Goal: Task Accomplishment & Management: Use online tool/utility

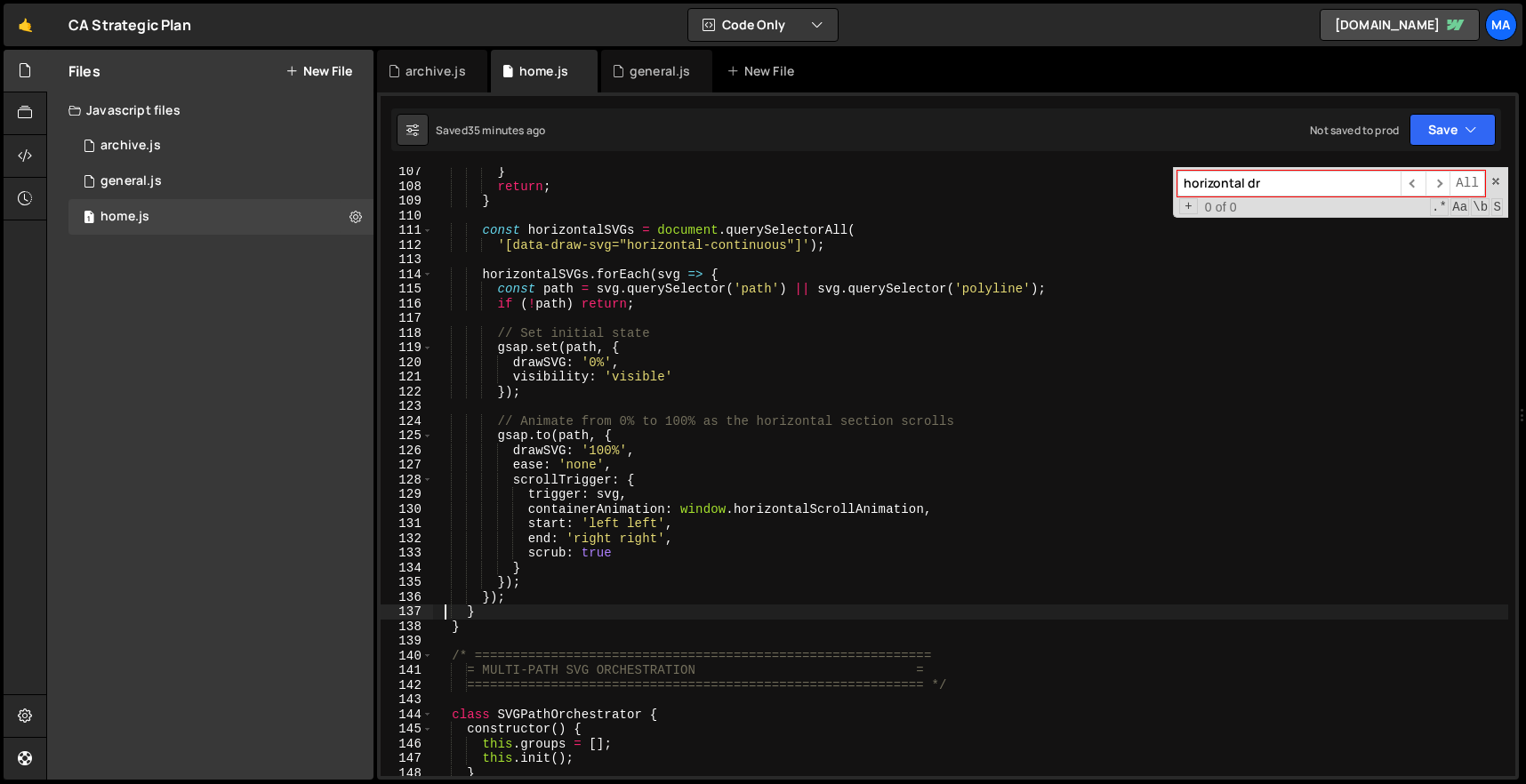
click at [524, 627] on div "} return ; } const horizontalSVGs = document . querySelectorAll ( '[data-draw-s…" at bounding box center [969, 483] width 1074 height 638
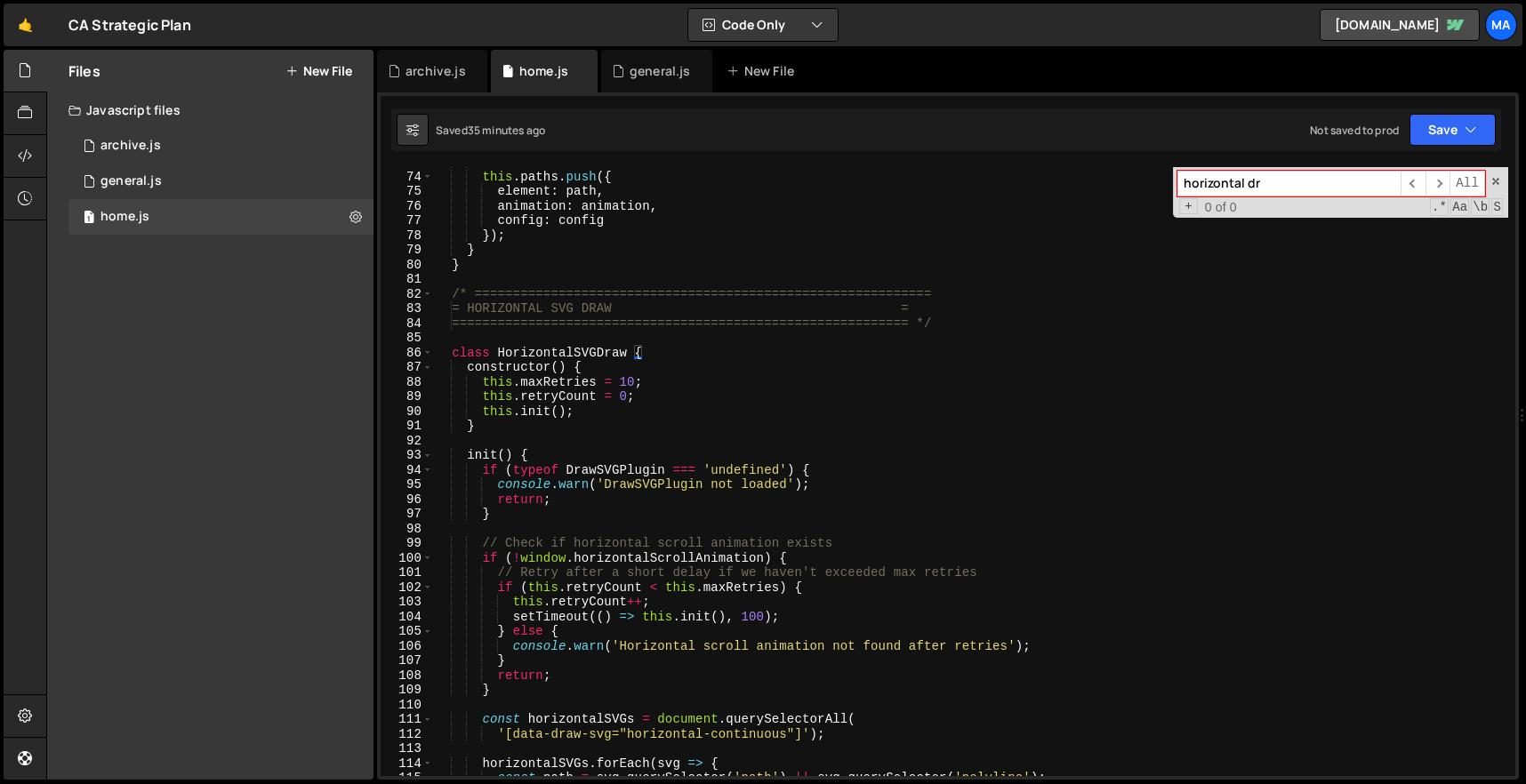
scroll to position [1019, 0]
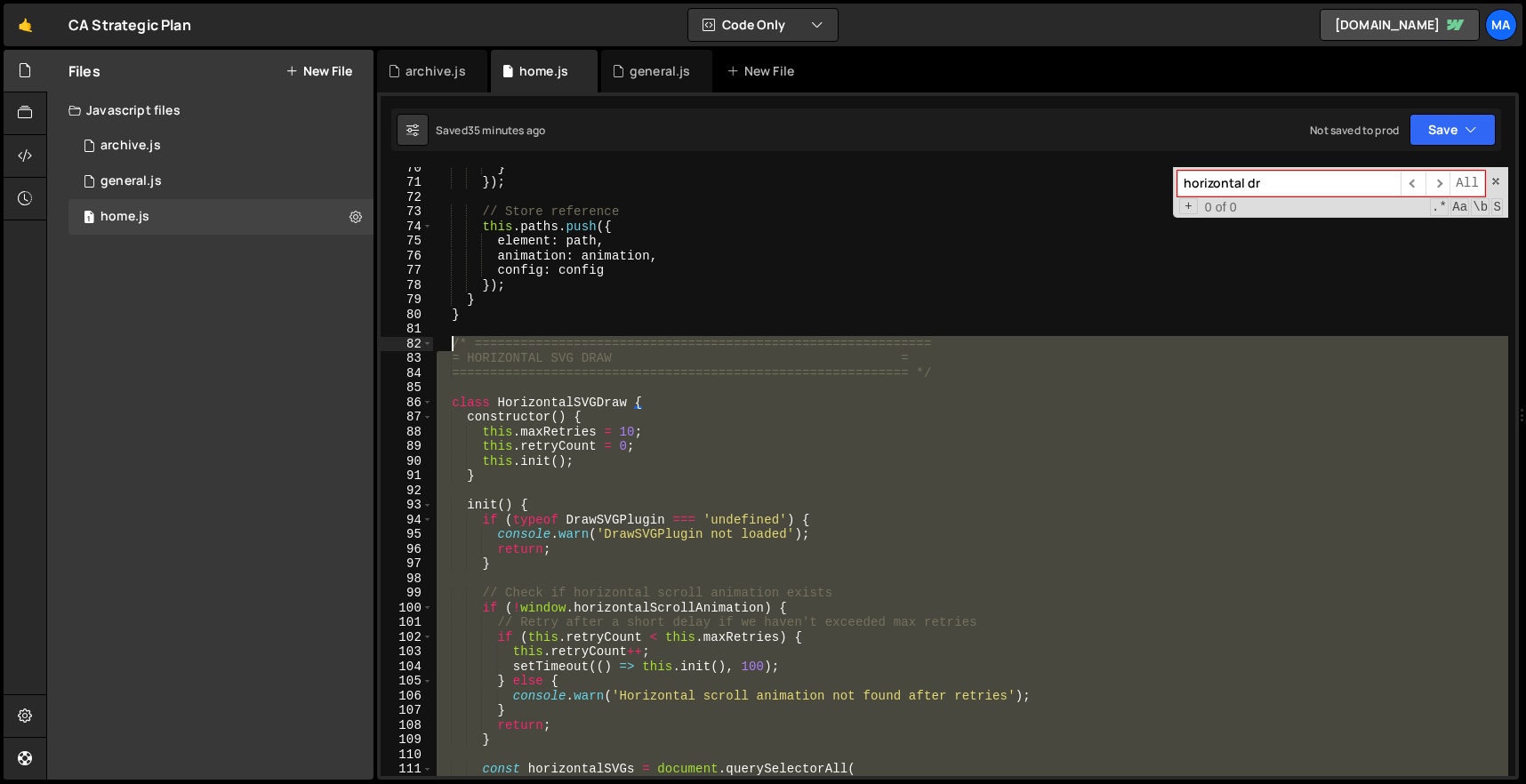
click at [455, 342] on div "} }) ; // Store reference this . paths . push ({ element : path , animation : a…" at bounding box center [969, 479] width 1074 height 638
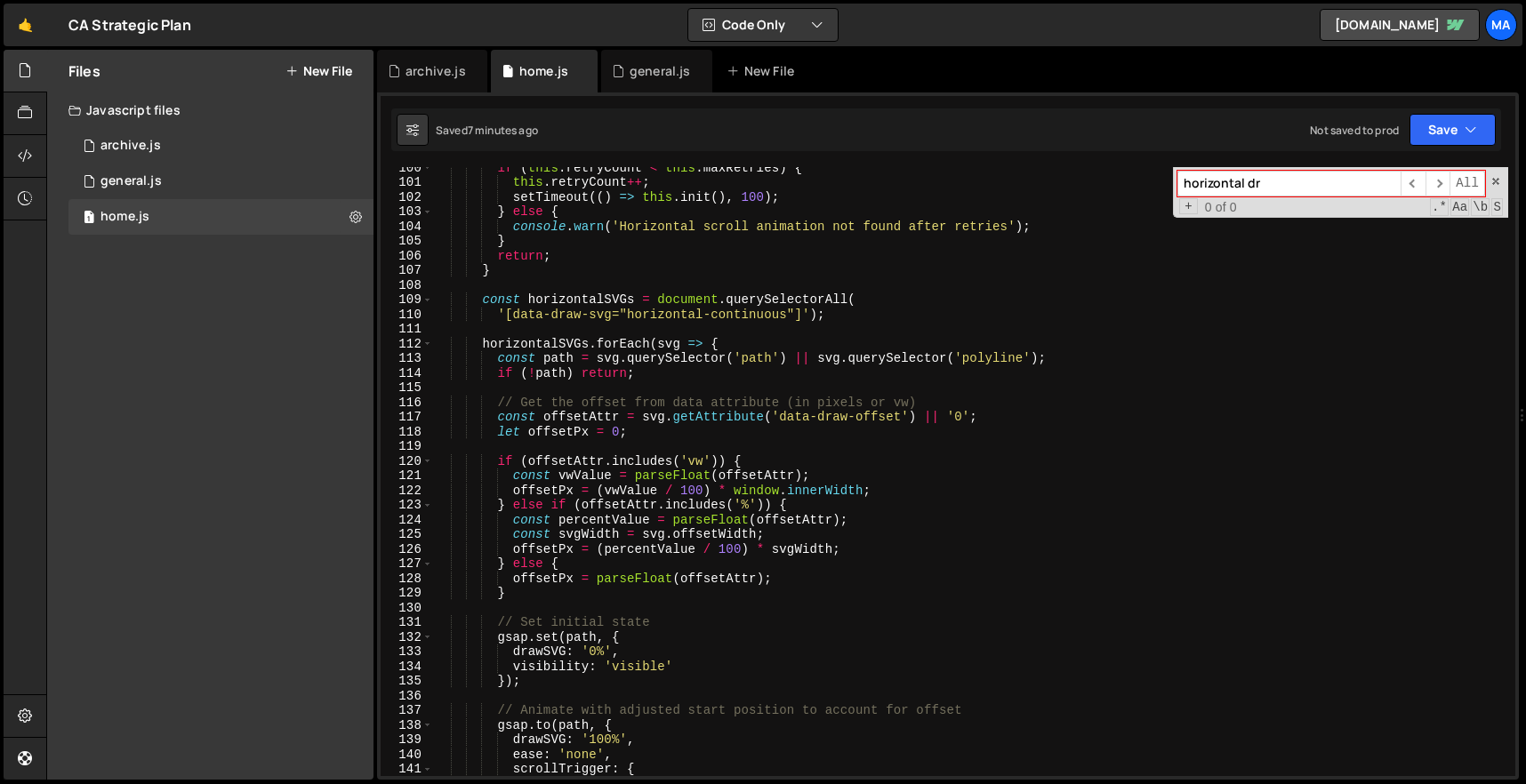
scroll to position [1463, 0]
drag, startPoint x: 499, startPoint y: 412, endPoint x: 560, endPoint y: 427, distance: 62.8
click at [548, 424] on div "if ( this . retryCount < this . maxRetries ) { this . retryCount ++ ; setTimeou…" at bounding box center [969, 475] width 1074 height 638
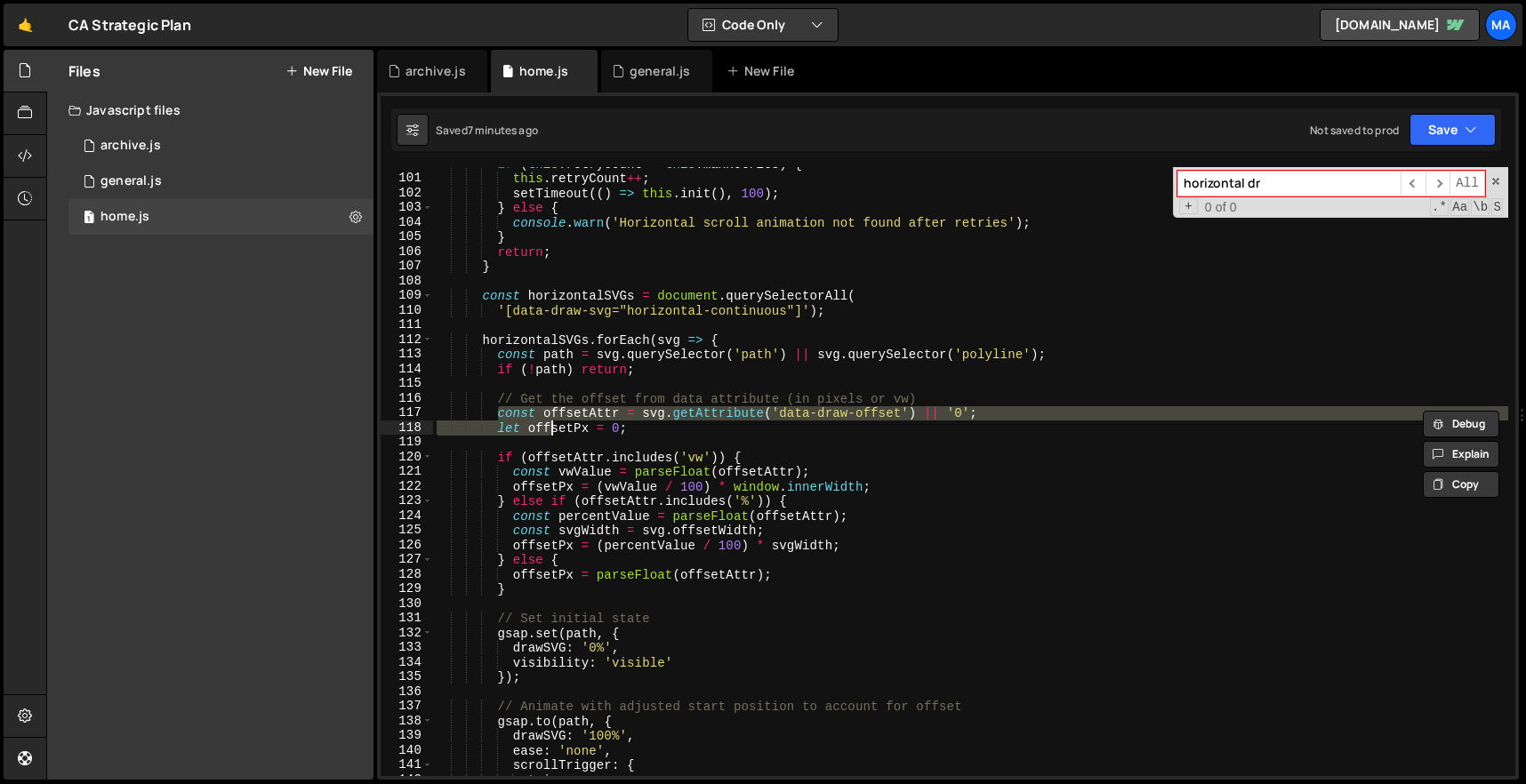
click at [529, 588] on div "if ( this . retryCount < this . maxRetries ) { this . retryCount ++ ; setTimeou…" at bounding box center [969, 475] width 1074 height 638
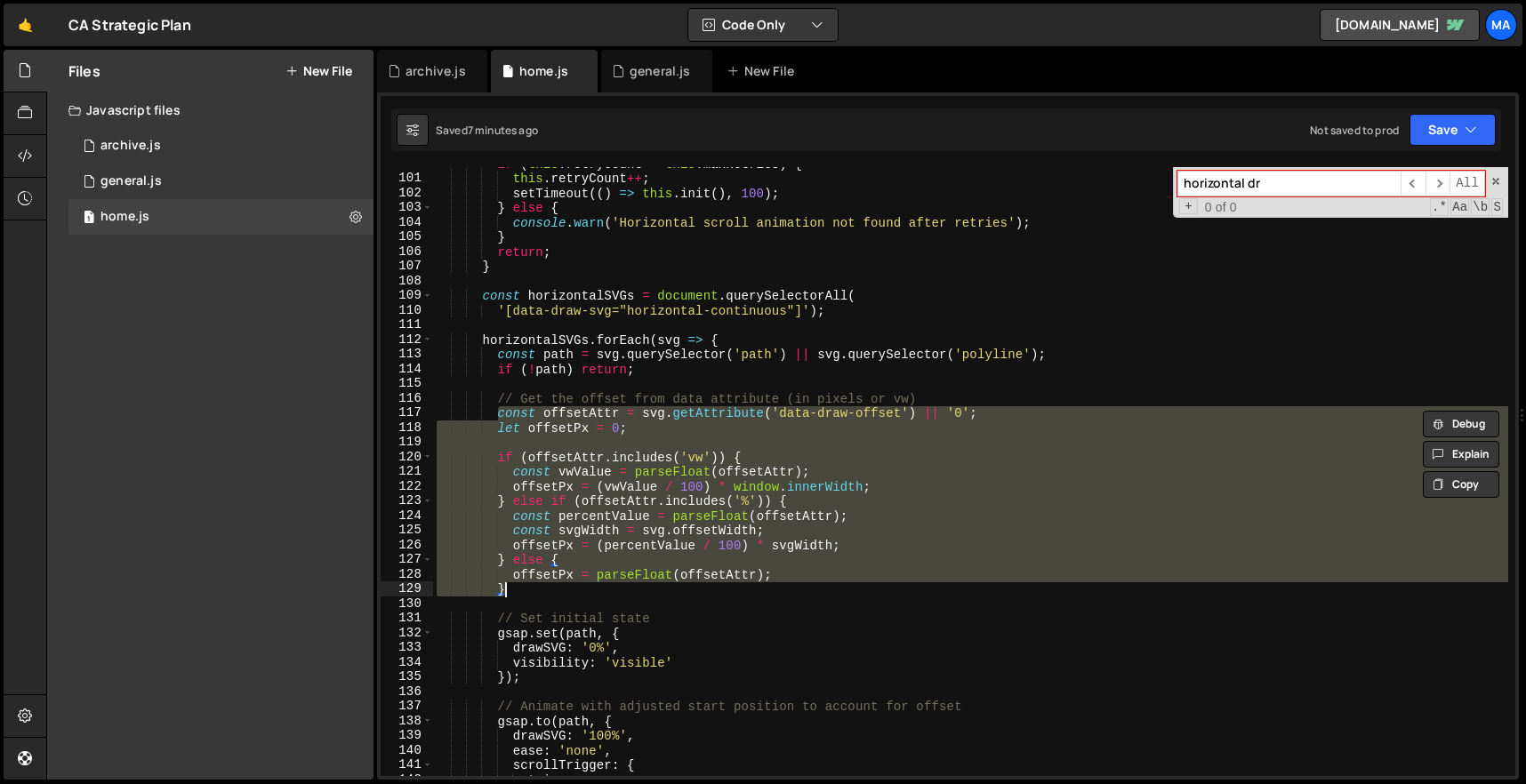
paste textarea
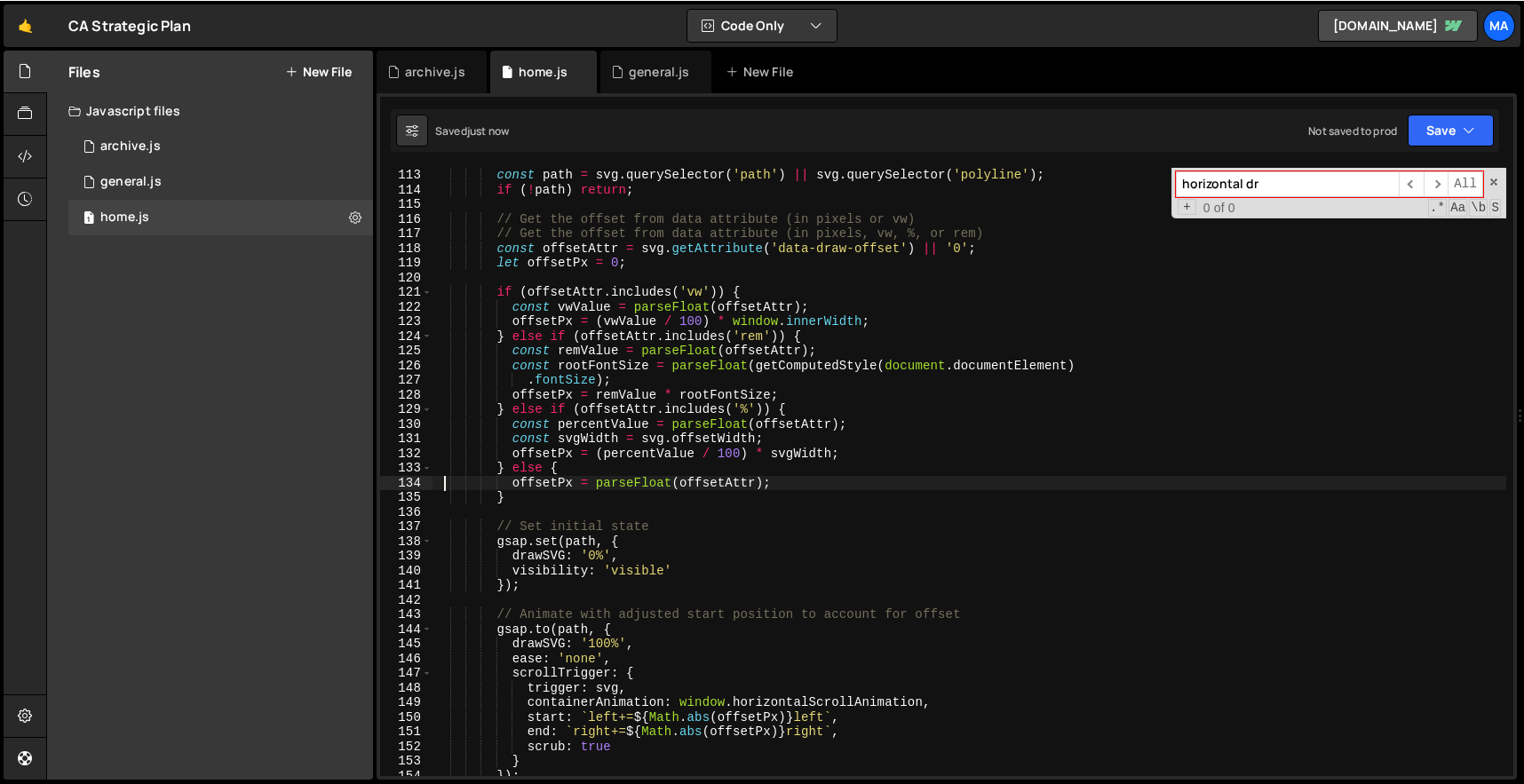
scroll to position [1612, 0]
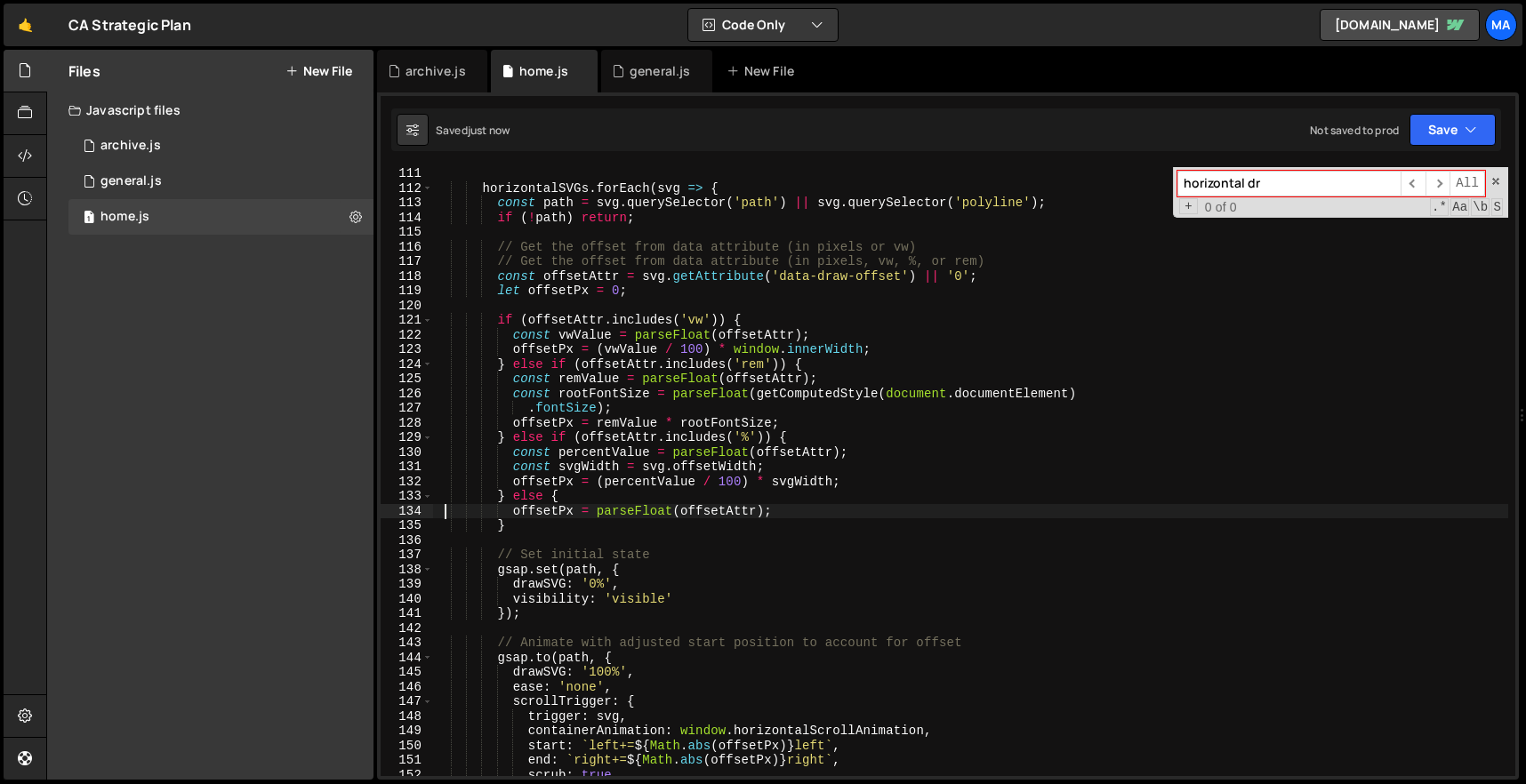
click at [796, 244] on div "horizontalSVGs . forEach ( svg => { const path = svg . querySelector ( 'path' )…" at bounding box center [969, 485] width 1074 height 638
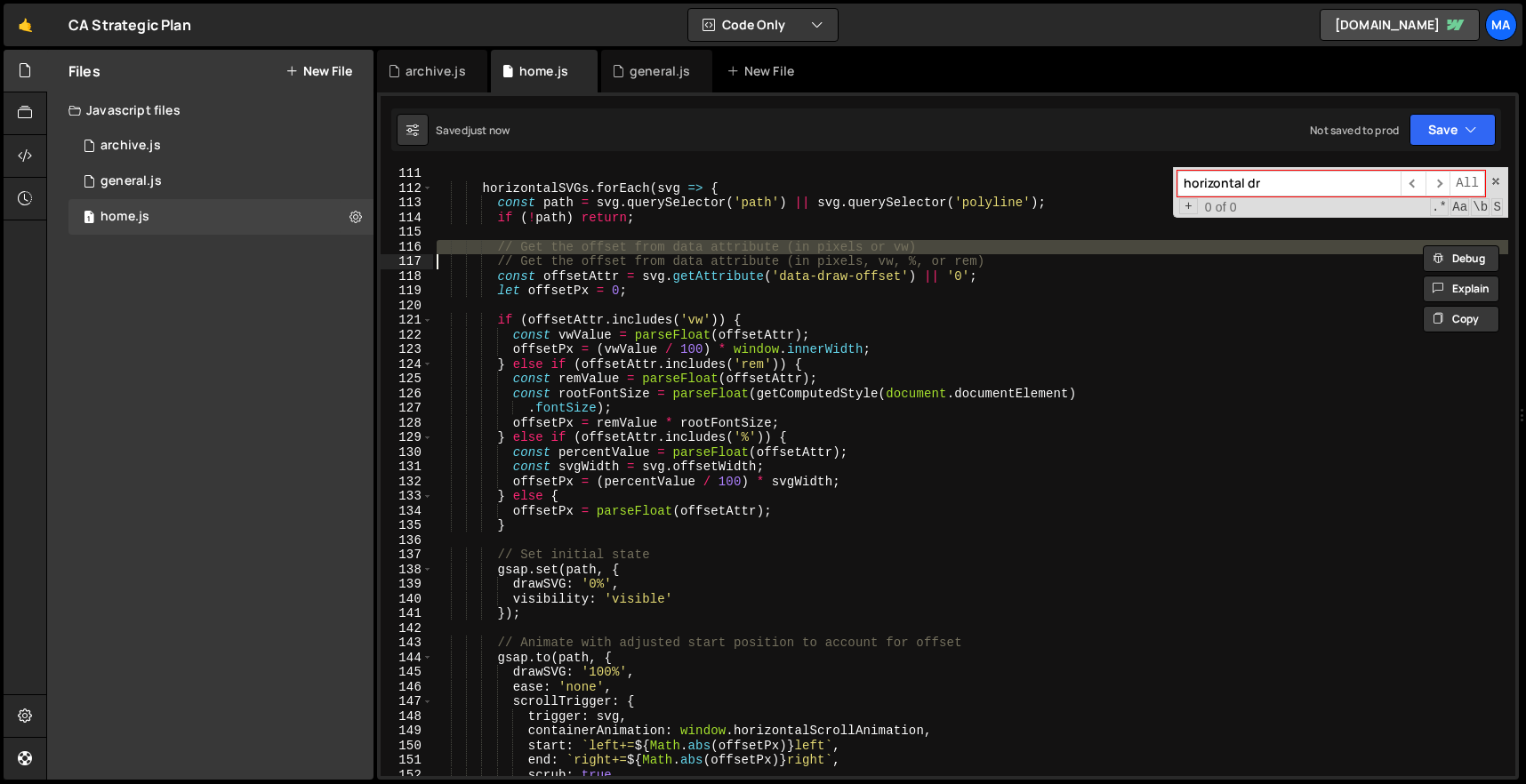
type textarea "// Get the offset from data attribute (in pixels, vw, %, or rem)"
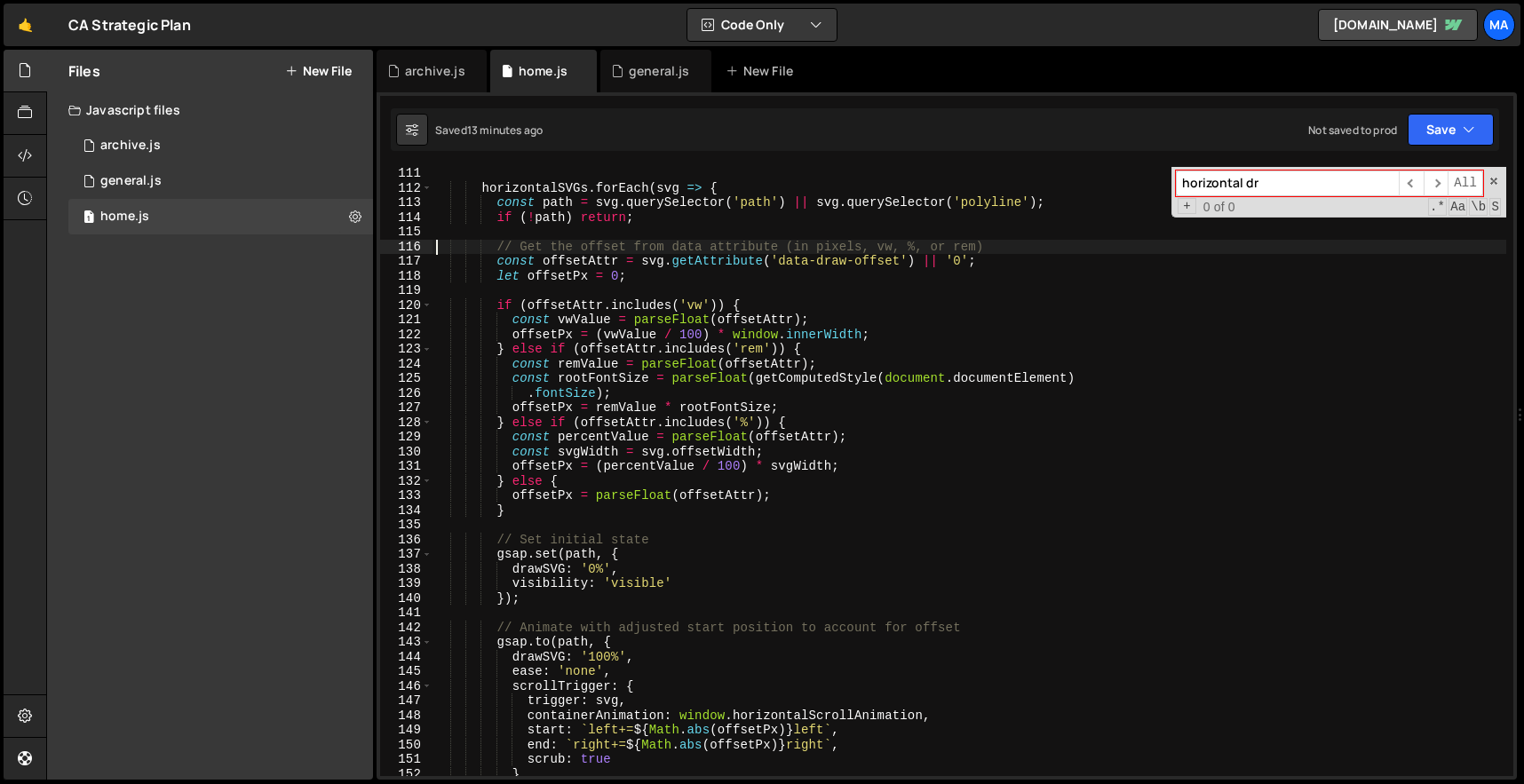
drag, startPoint x: 1276, startPoint y: 184, endPoint x: 1155, endPoint y: 184, distance: 121.0
click at [1161, 184] on div "horizontalSVGs . forEach ( svg => { const path = svg . querySelector ( 'path' )…" at bounding box center [968, 472] width 1073 height 609
click at [1082, 145] on div "Saved 13 minutes ago Not saved to prod Upgrade to Edit Save Save to Staging S S…" at bounding box center [944, 130] width 1108 height 43
click at [1499, 173] on div "​ ​ All Replace All + 0 of 0 .* Aa \b S" at bounding box center [1338, 192] width 334 height 50
click at [1498, 178] on span at bounding box center [1493, 181] width 13 height 13
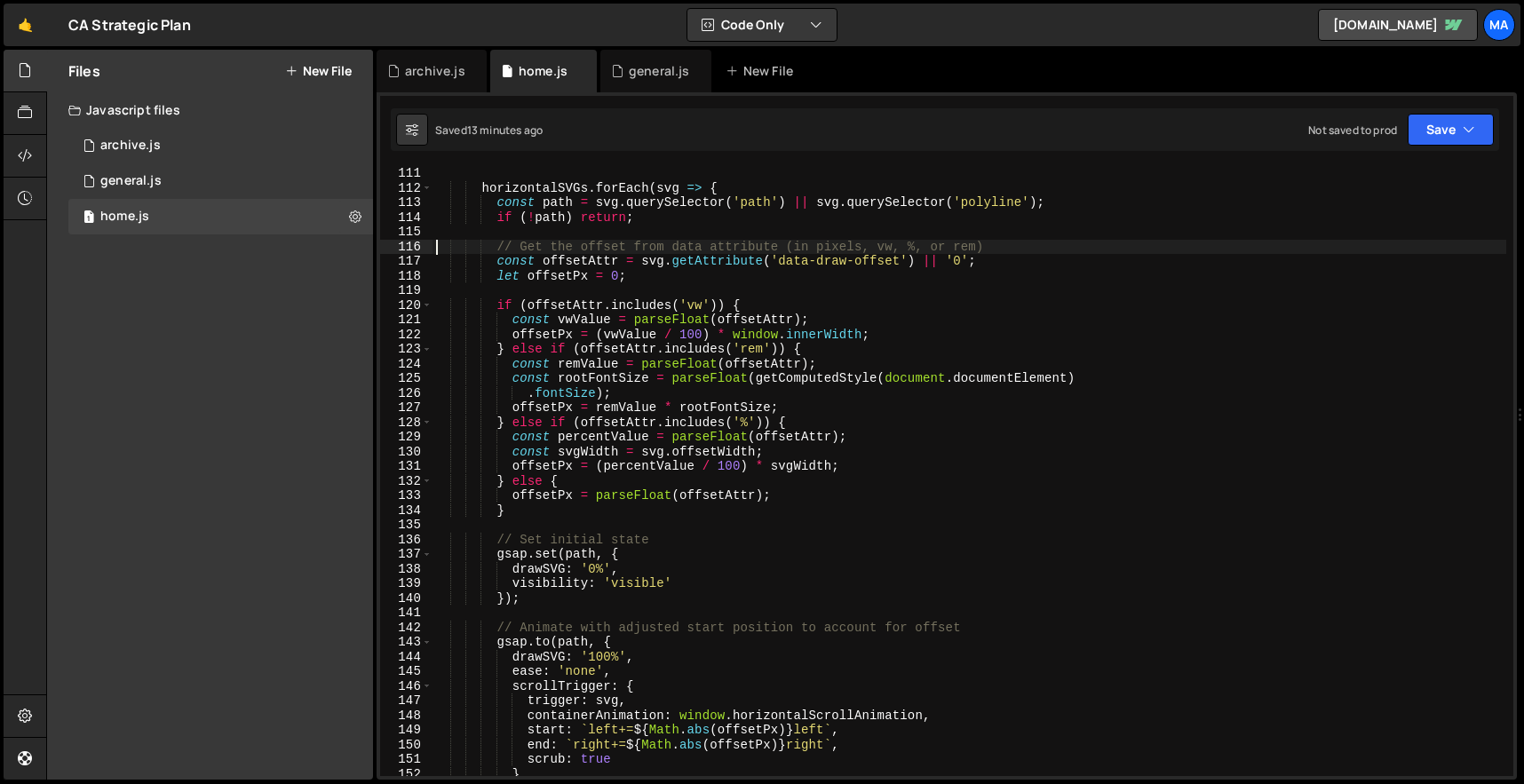
click at [1134, 135] on div "Saved 13 minutes ago Not saved to prod Upgrade to Edit Save Save to Staging S S…" at bounding box center [944, 130] width 1108 height 43
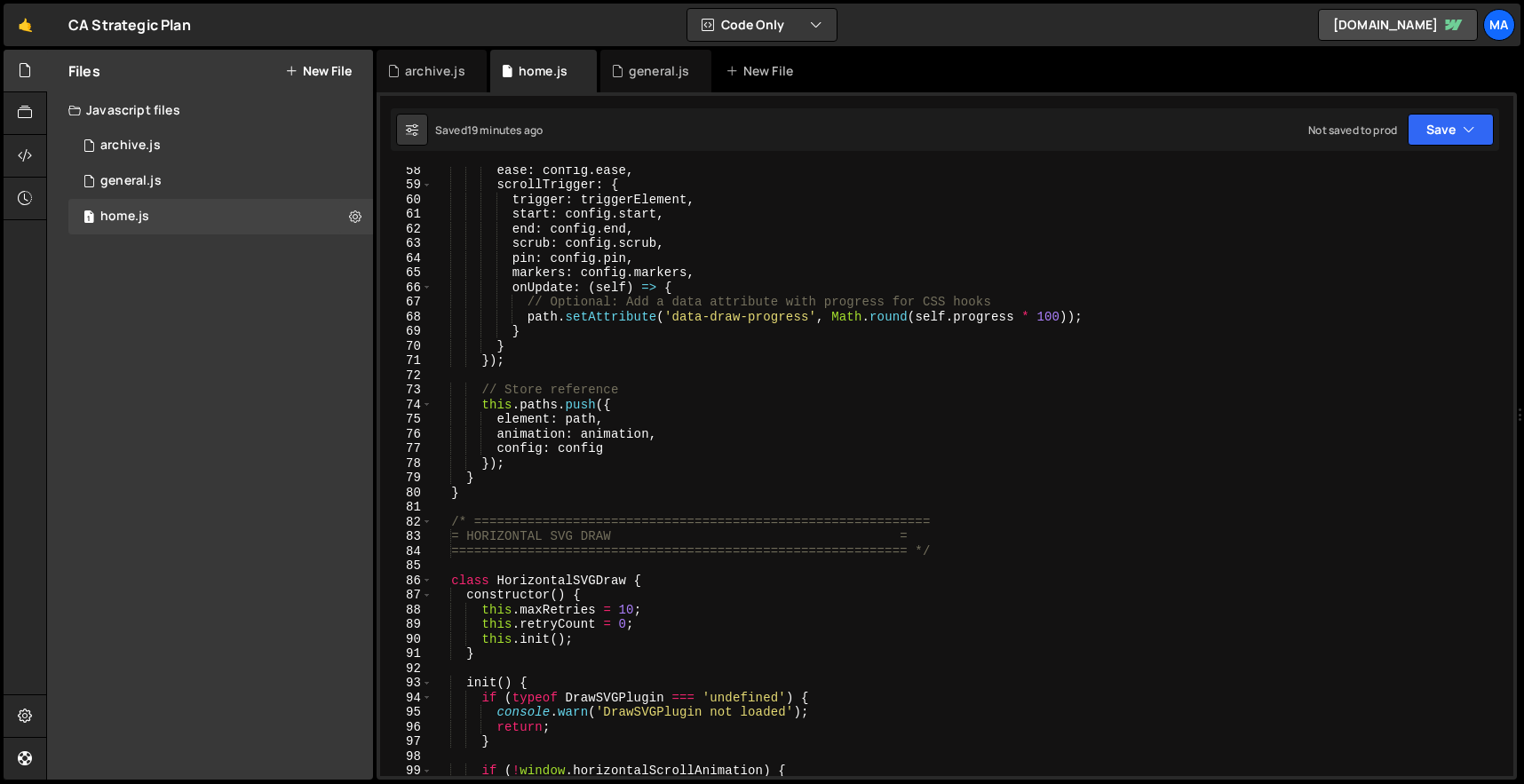
scroll to position [1115, 0]
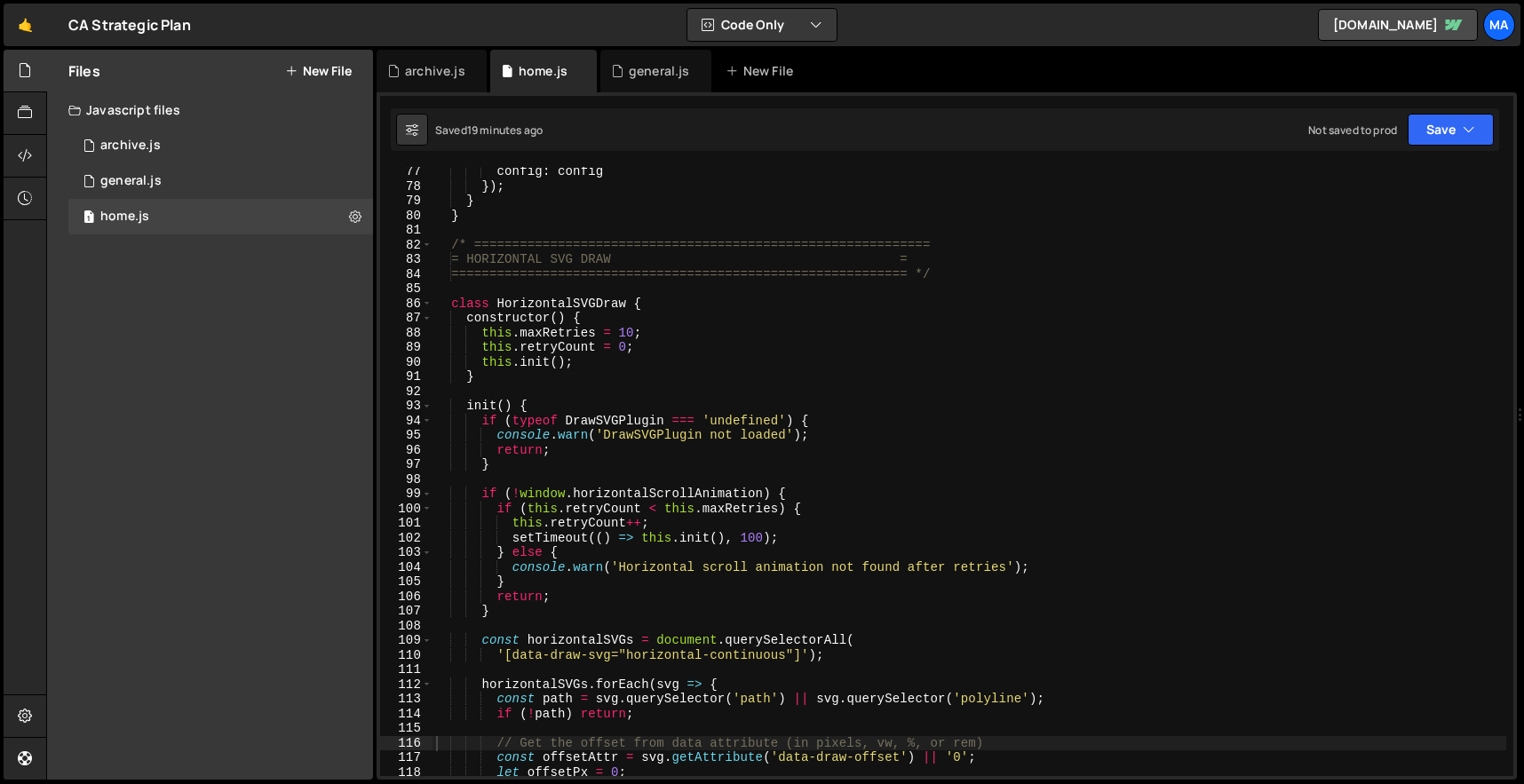
click at [453, 245] on div "config : config }) ; } } /* ===================================================…" at bounding box center [968, 483] width 1073 height 639
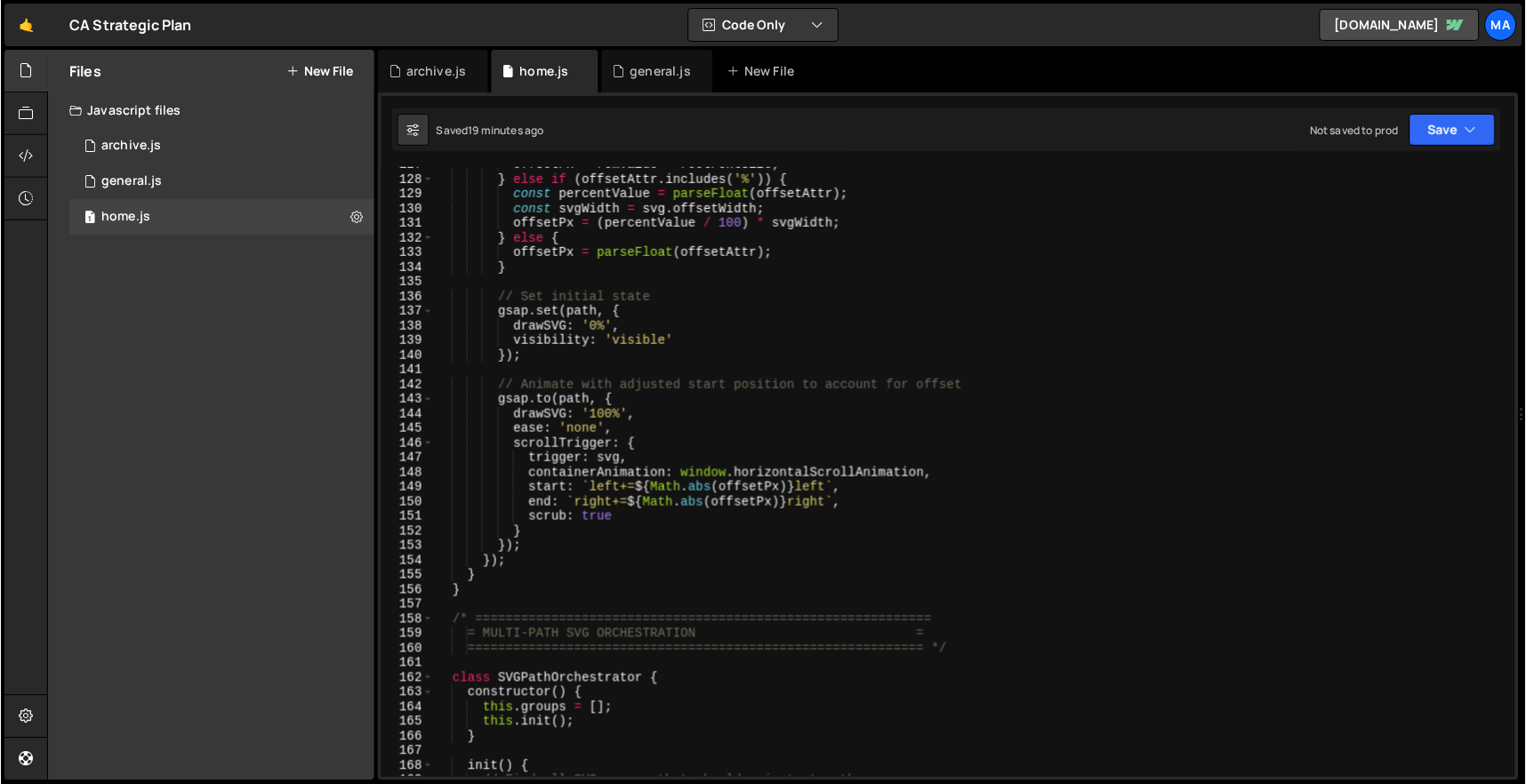
scroll to position [1986, 0]
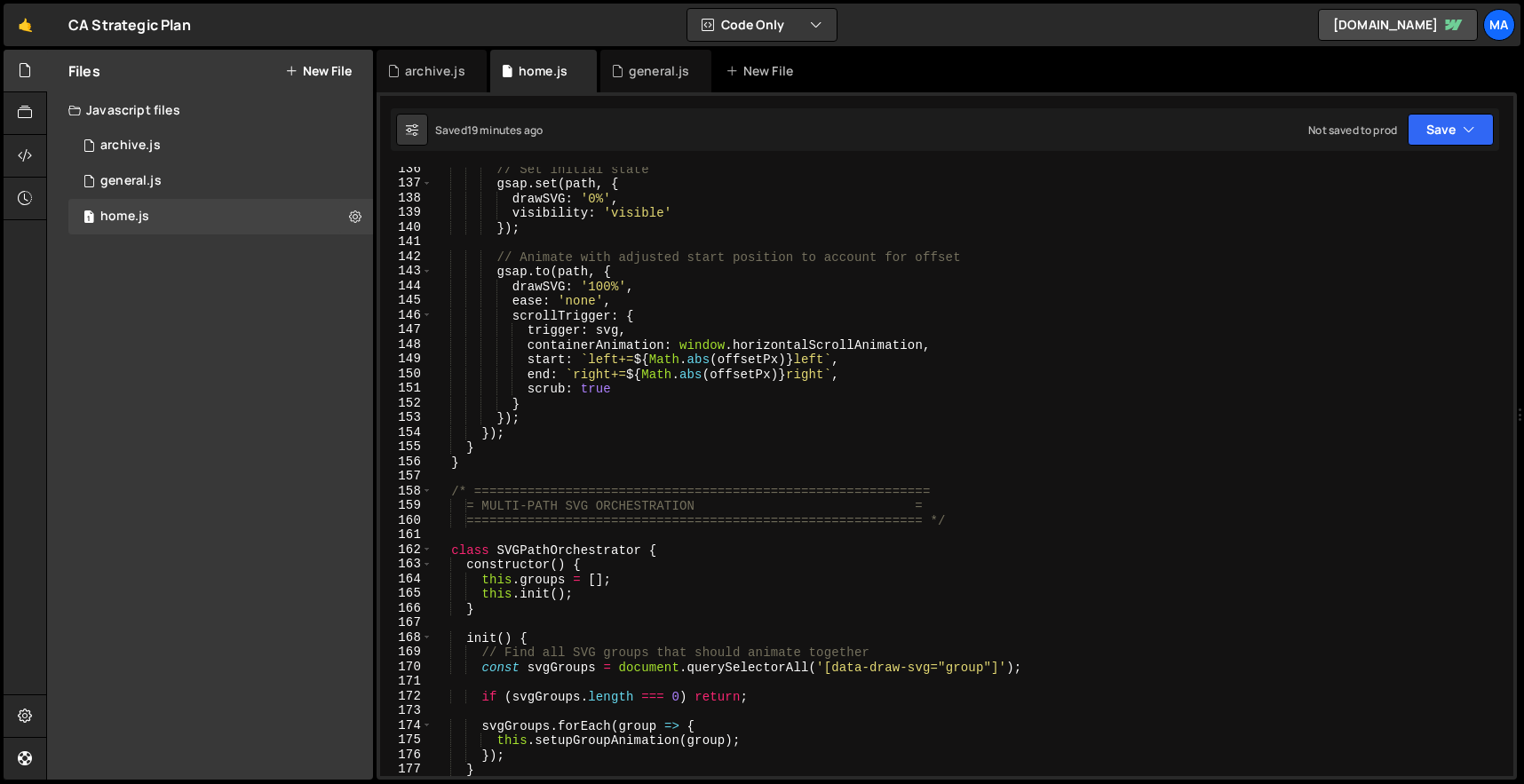
click at [479, 458] on div "// Set initial state gsap . set ( path , { drawSVG : '0%' , visibility : 'visib…" at bounding box center [968, 480] width 1073 height 639
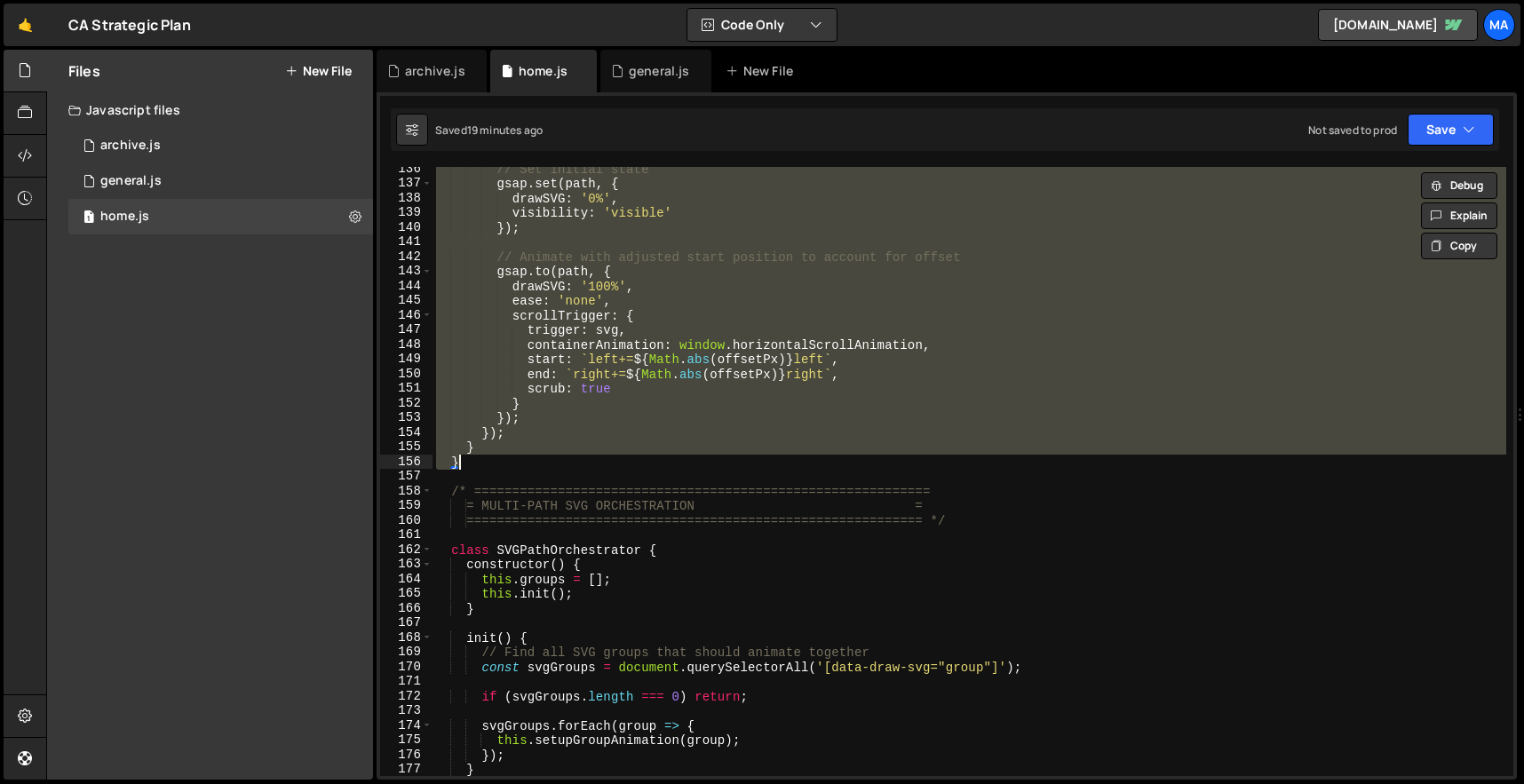
paste textarea
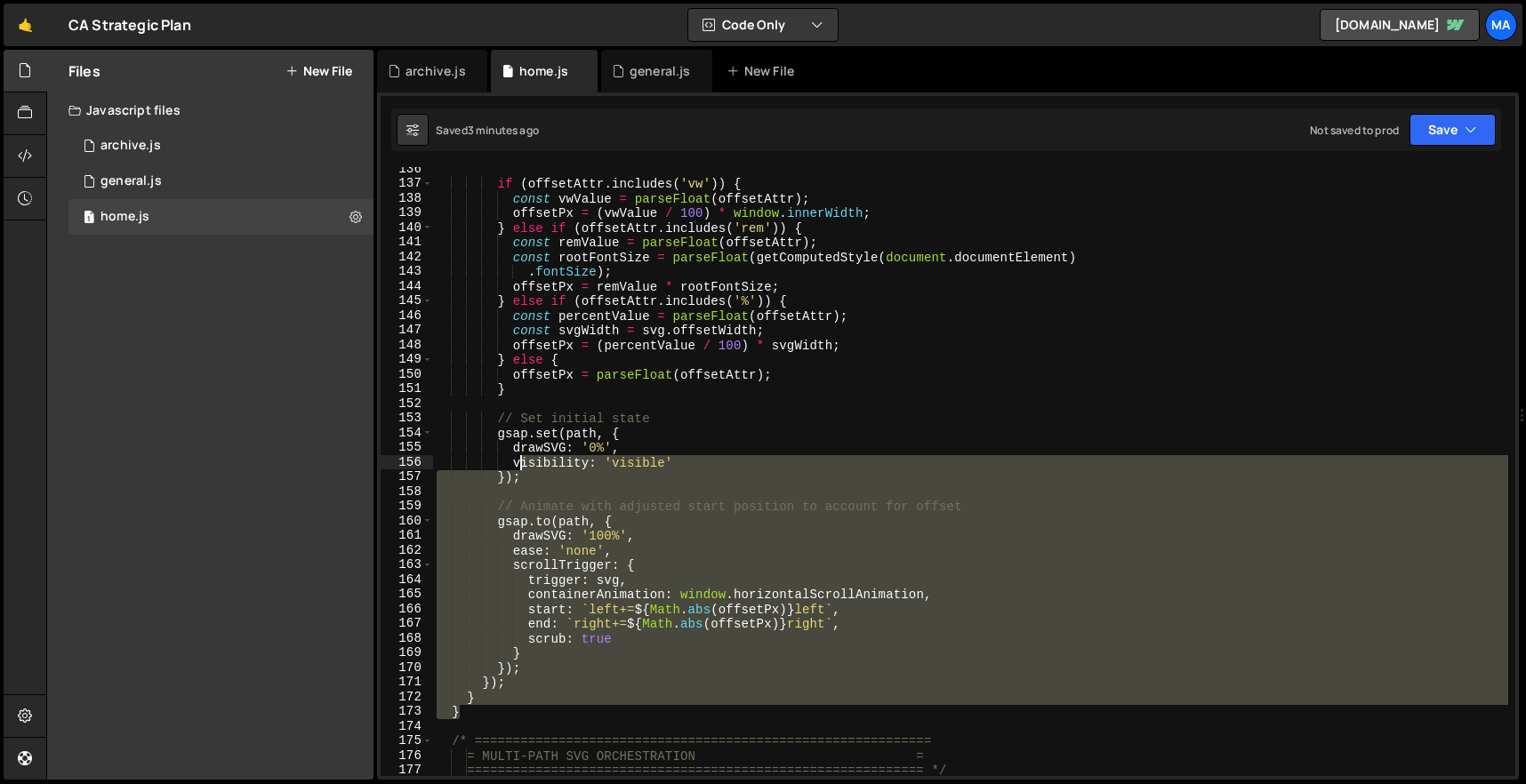
drag, startPoint x: 518, startPoint y: 712, endPoint x: 523, endPoint y: 352, distance: 360.0
click at [518, 364] on div "if ( offsetAttr . includes ( 'vw' )) { const vwValue = parseFloat ( offsetAttr …" at bounding box center [969, 480] width 1074 height 638
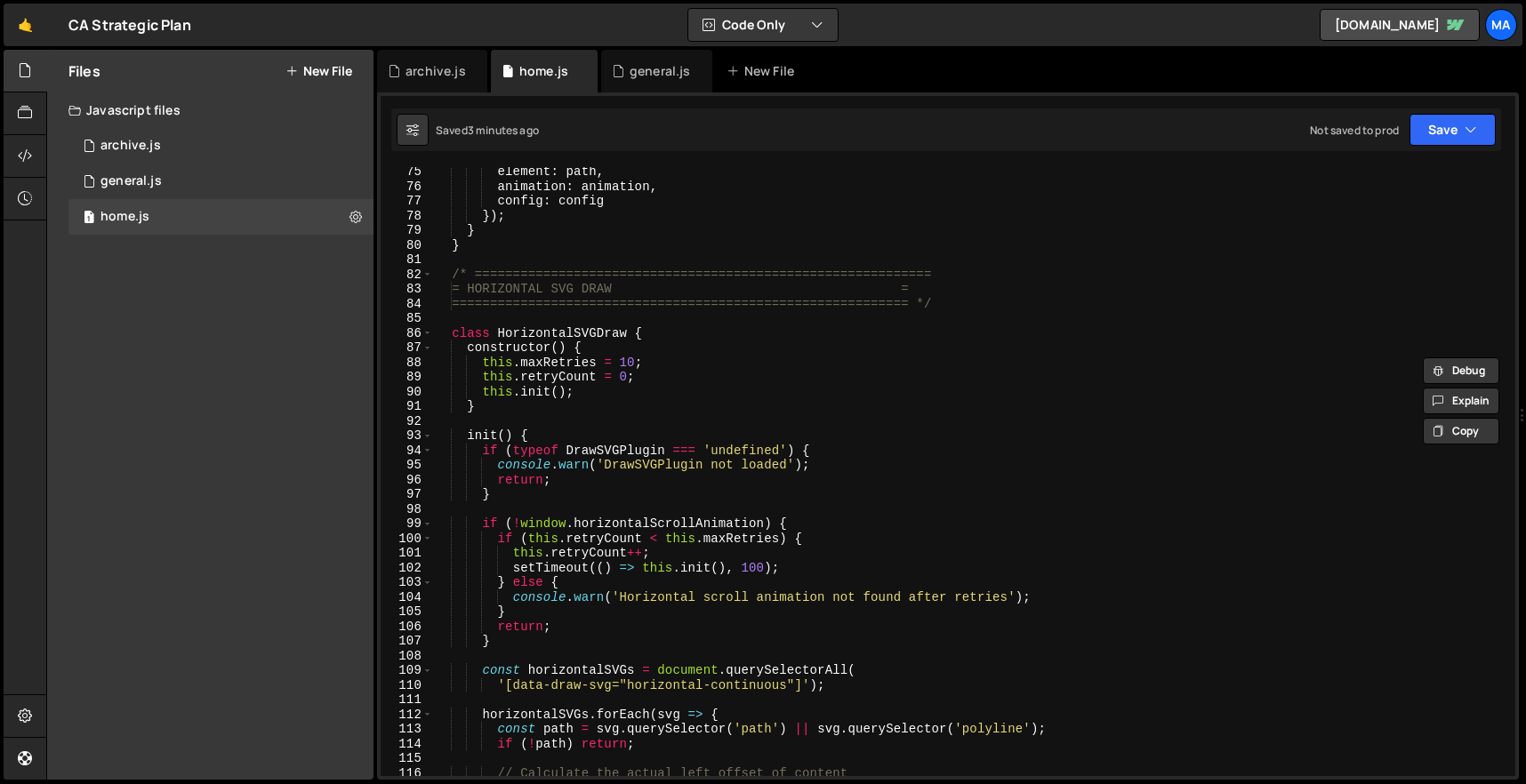
scroll to position [1086, 0]
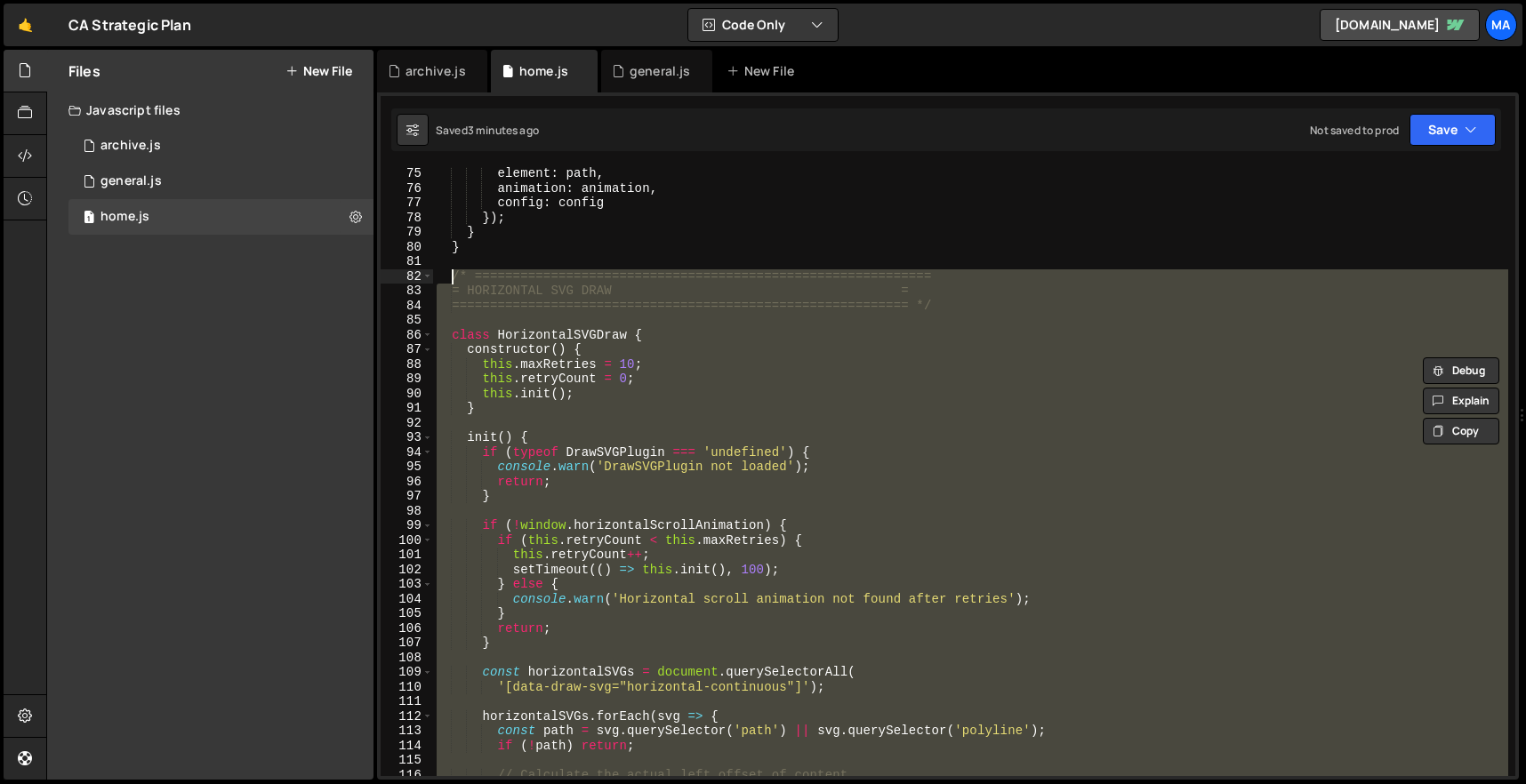
click at [452, 272] on div "element : path , animation : animation , config : config }) ; } } /* ==========…" at bounding box center [969, 485] width 1074 height 638
paste textarea "}"
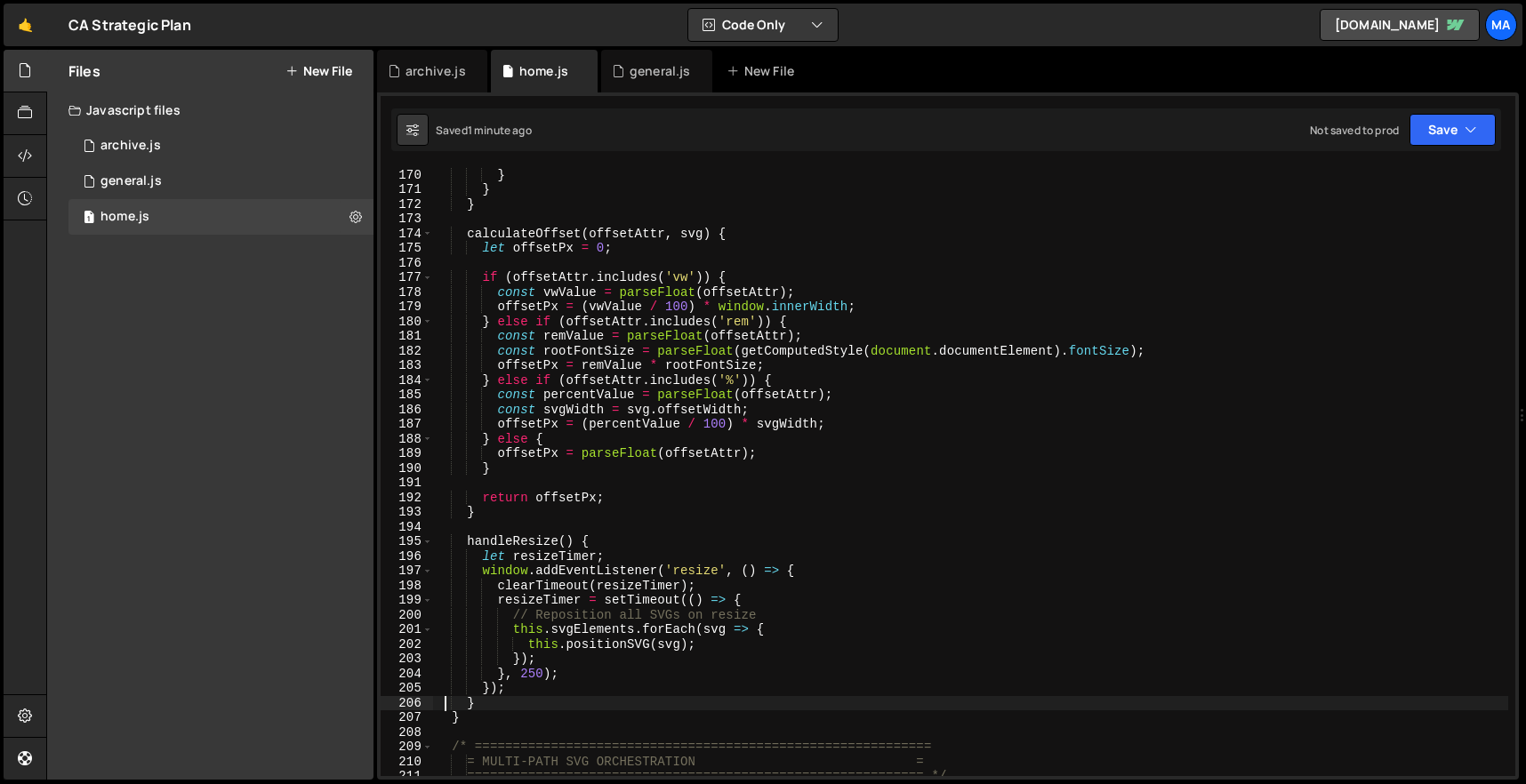
scroll to position [2516, 0]
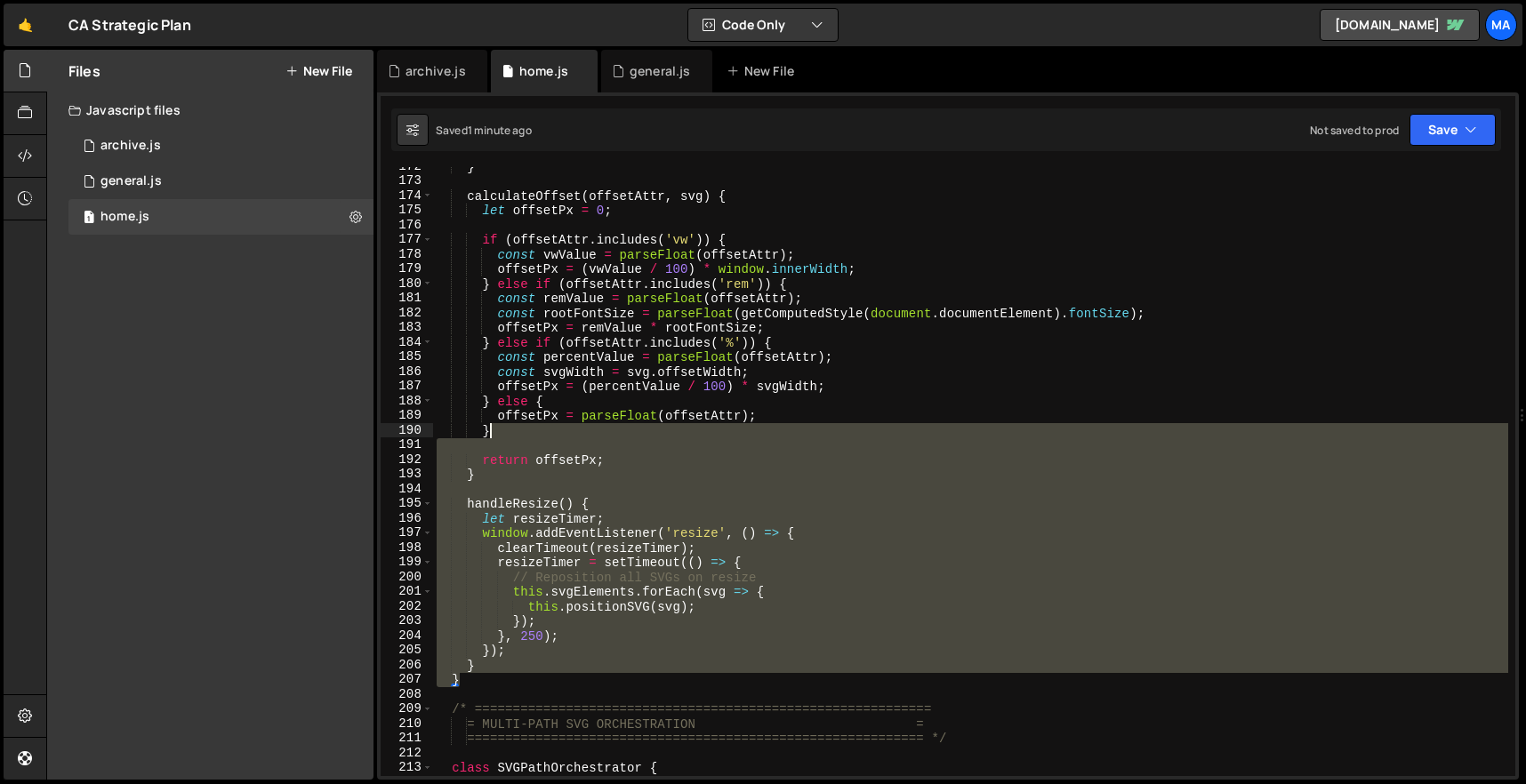
drag, startPoint x: 502, startPoint y: 634, endPoint x: 502, endPoint y: 322, distance: 312.0
click at [502, 322] on div "} calculateOffset ( offsetAttr , svg ) { let offsetPx = 0 ; if ( offsetAttr . i…" at bounding box center [969, 478] width 1074 height 638
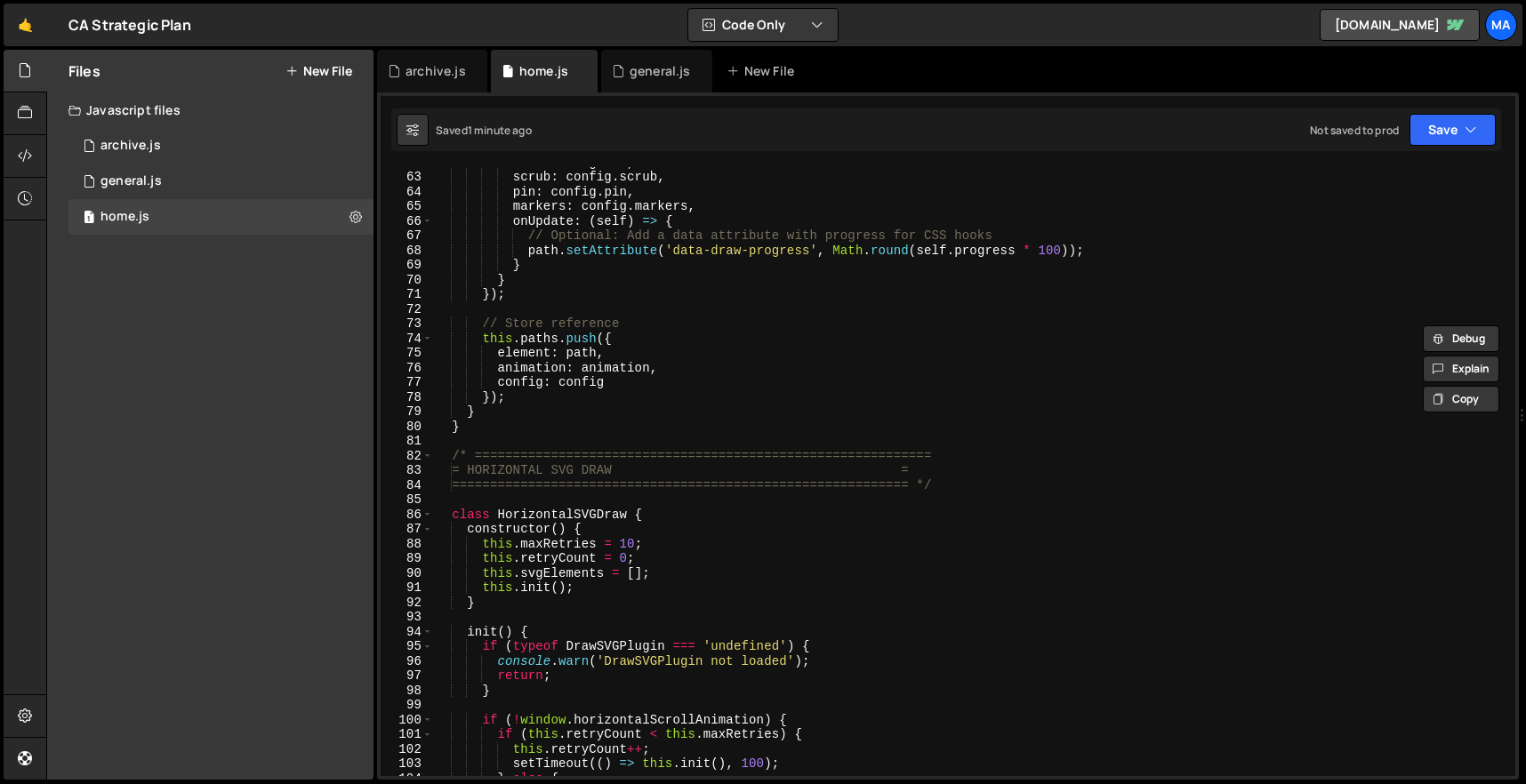
scroll to position [907, 0]
click at [455, 454] on div "end : config . end , scrub : config . scrub , pin : config . pin , markers : co…" at bounding box center [969, 473] width 1074 height 638
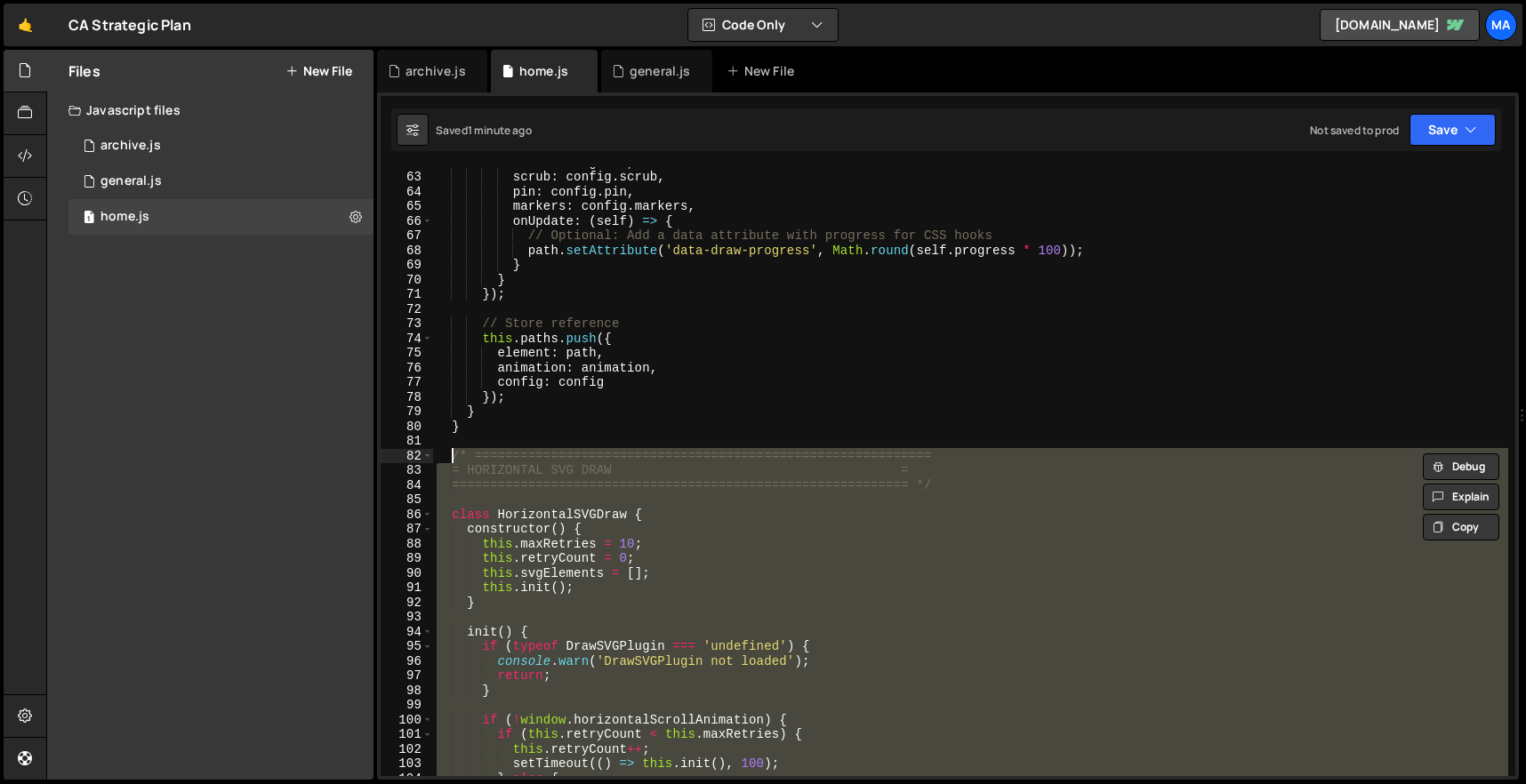
paste textarea "}"
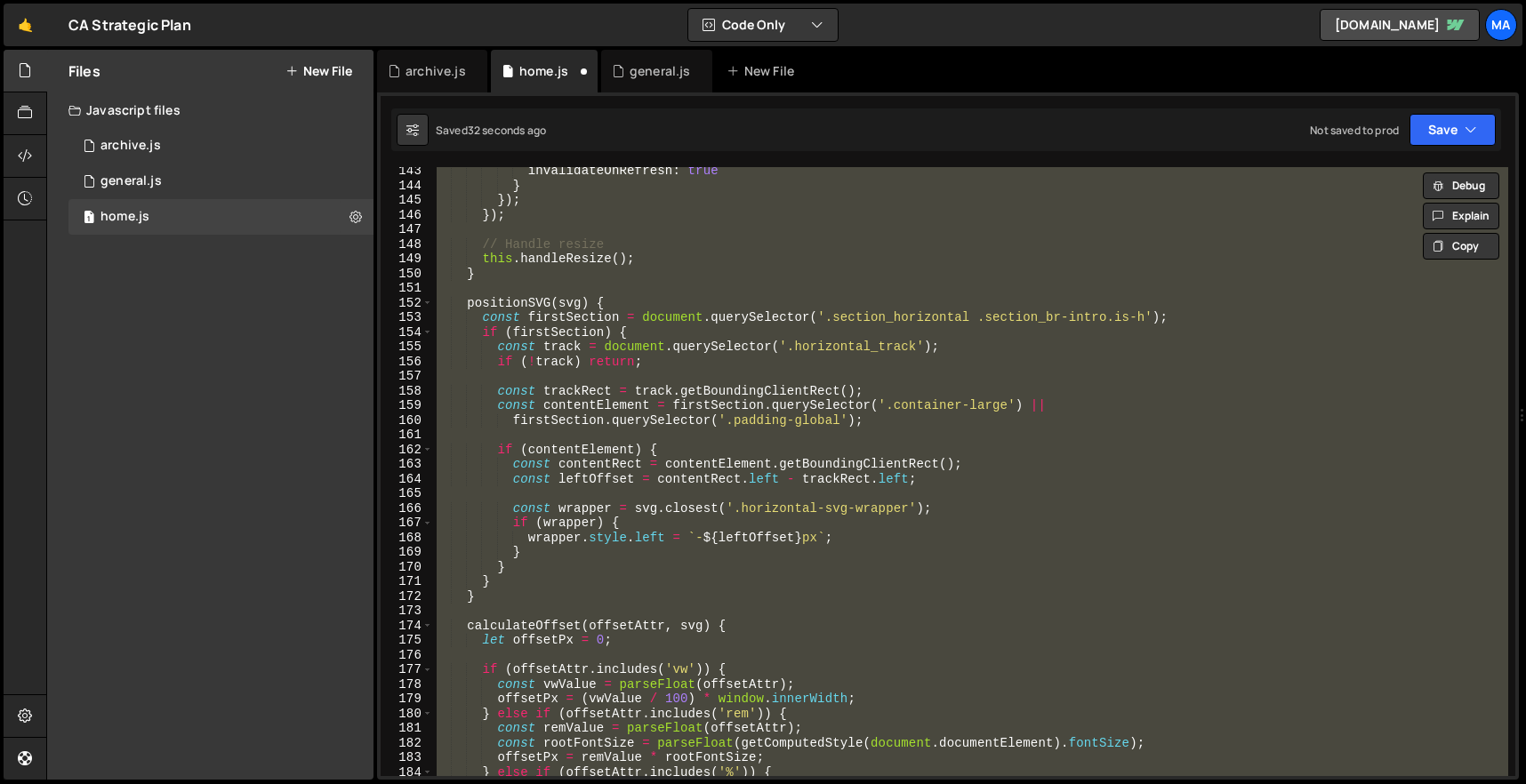
scroll to position [2081, 0]
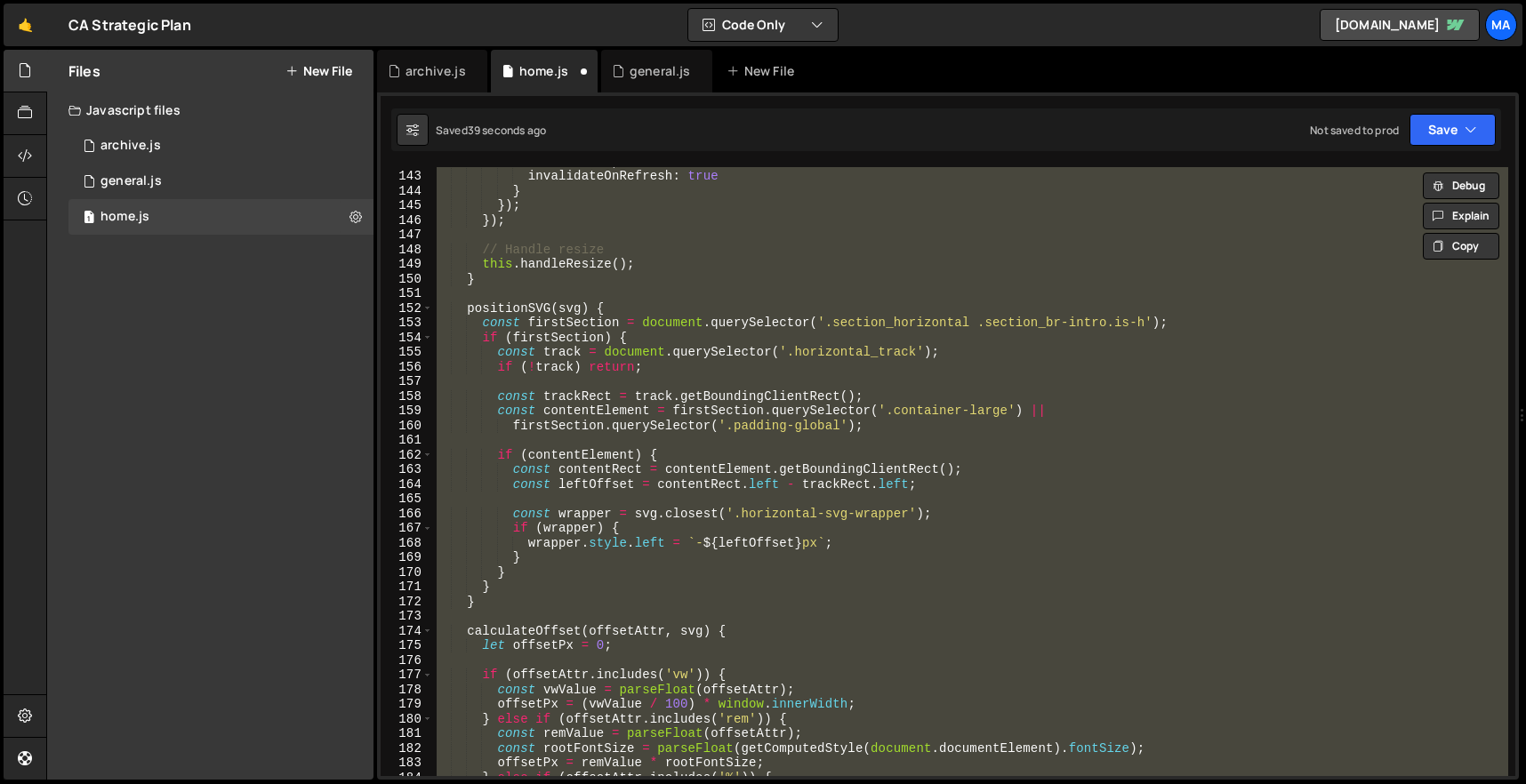
click at [568, 602] on div "scrub : true , invalidateOnRefresh : true } }) ; }) ; // Handle resize this . h…" at bounding box center [969, 471] width 1074 height 609
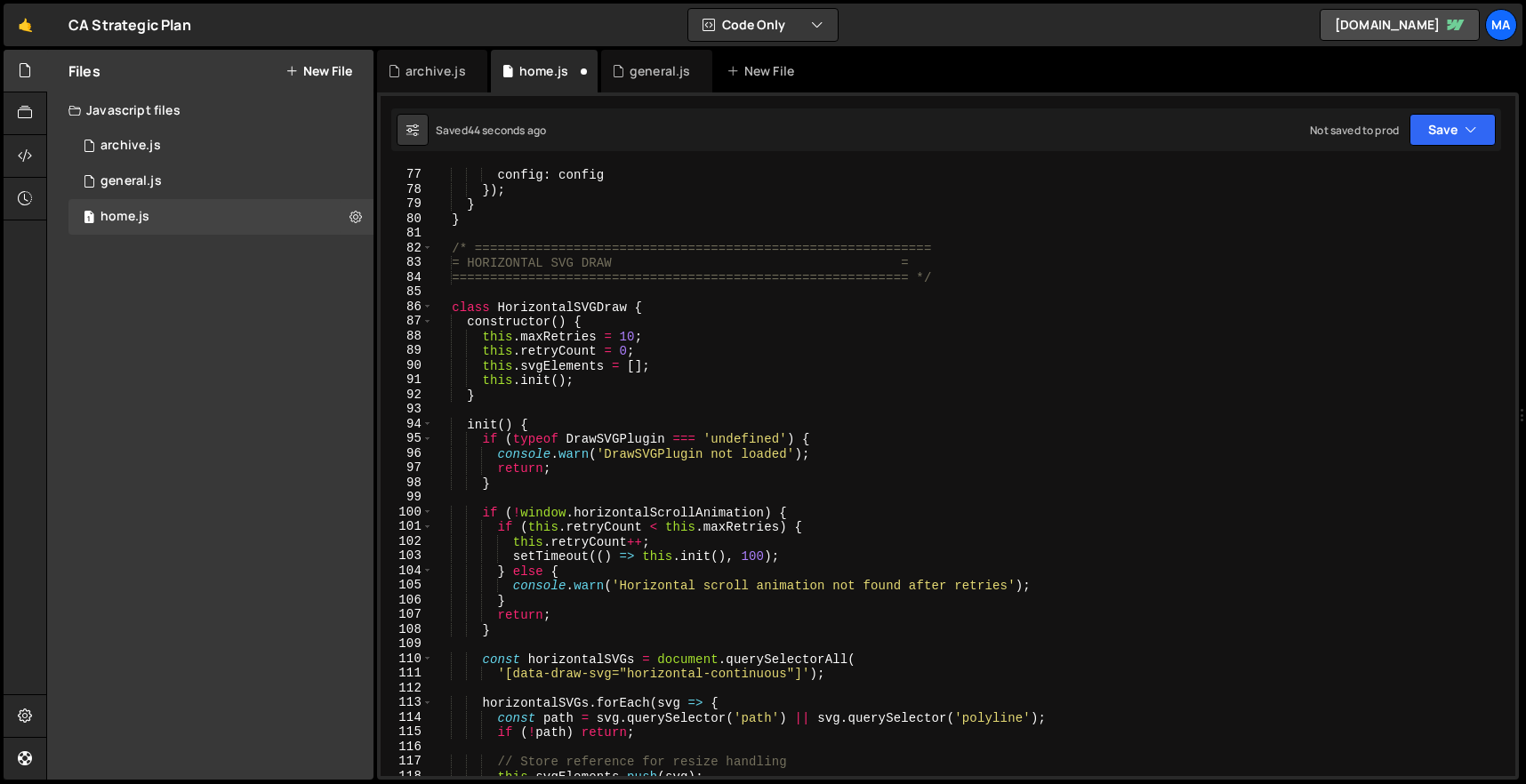
scroll to position [1114, 0]
click at [471, 424] on div "animation : animation , config : config }) ; } } /* ===========================…" at bounding box center [969, 471] width 1074 height 638
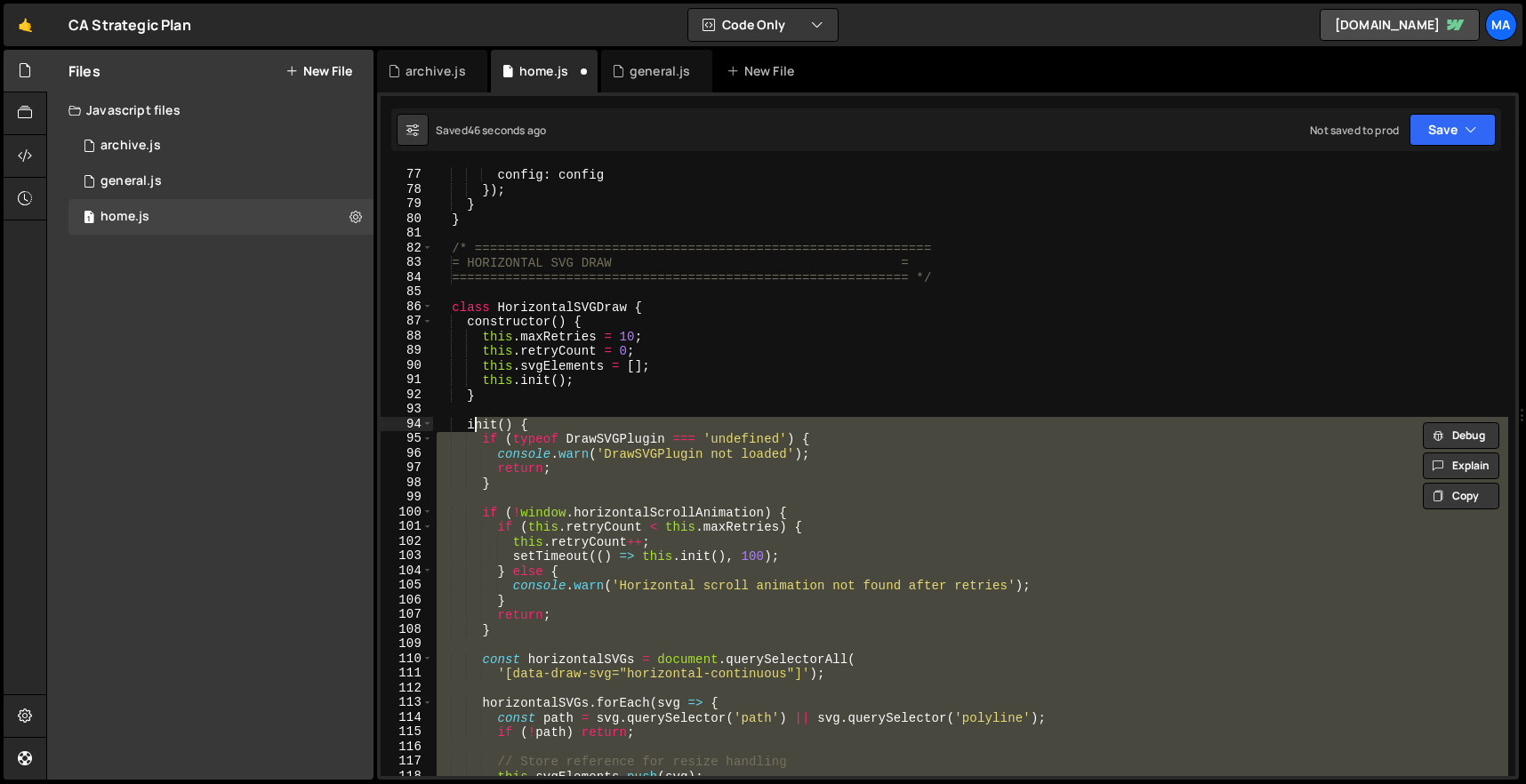
click at [469, 421] on div "animation : animation , config : config }) ; } } /* ===========================…" at bounding box center [969, 471] width 1074 height 638
paste textarea "}"
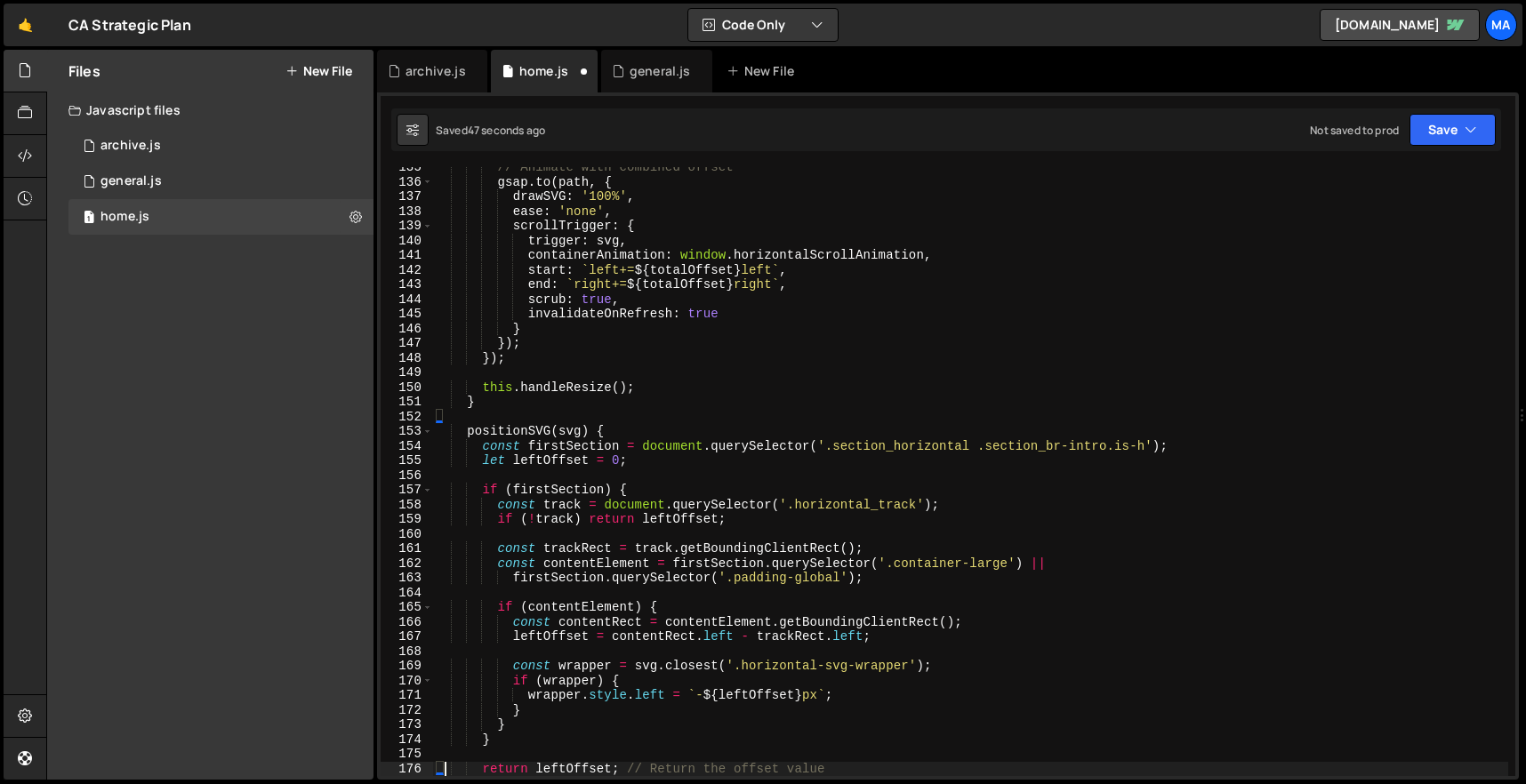
type textarea "return leftOffset; // Return the offset value"
